Goal: Transaction & Acquisition: Register for event/course

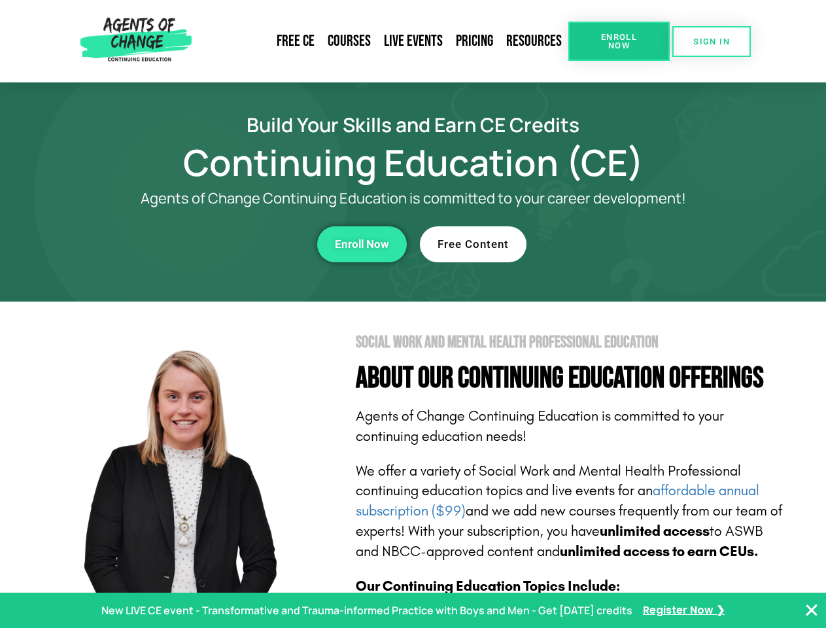
click at [413, 314] on section "Social Work and Mental Health Professional Education About Our Continuing Educa…" at bounding box center [413, 576] width 826 height 549
click at [534, 41] on link "Resources" at bounding box center [534, 41] width 69 height 30
click at [619, 41] on span "Enroll Now" at bounding box center [619, 41] width 60 height 17
click at [712, 41] on span "SIGN IN" at bounding box center [711, 41] width 37 height 9
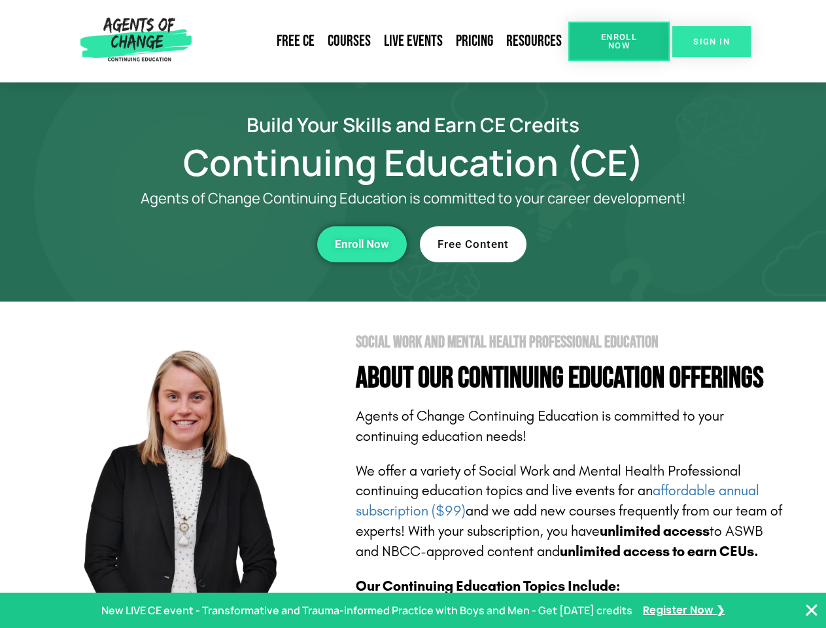
click at [712, 41] on span "SIGN IN" at bounding box center [711, 41] width 37 height 9
click at [227, 244] on div "Enroll Now" at bounding box center [227, 244] width 360 height 36
click at [362, 244] on span "Enroll Now" at bounding box center [362, 244] width 54 height 11
